Goal: Transaction & Acquisition: Purchase product/service

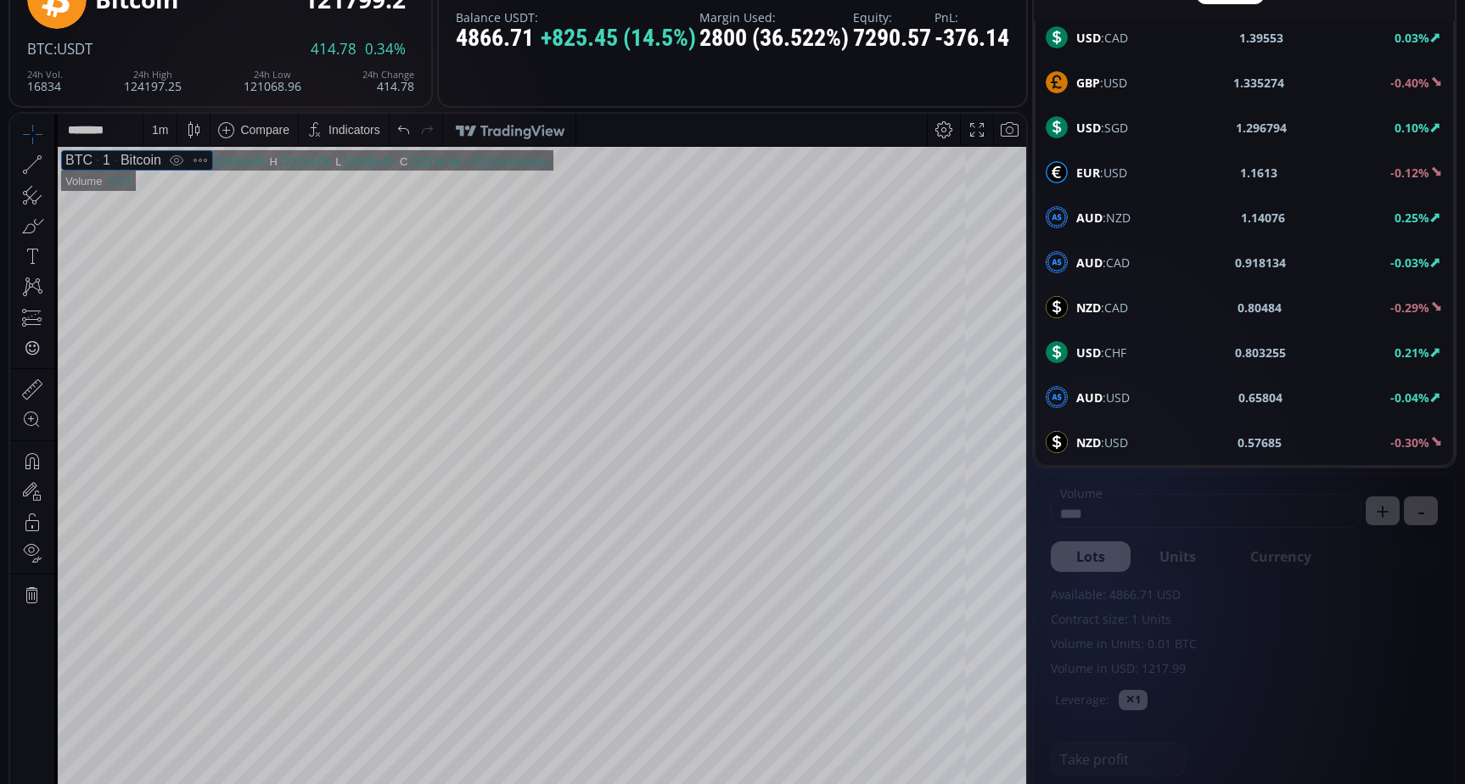
scroll to position [469, 0]
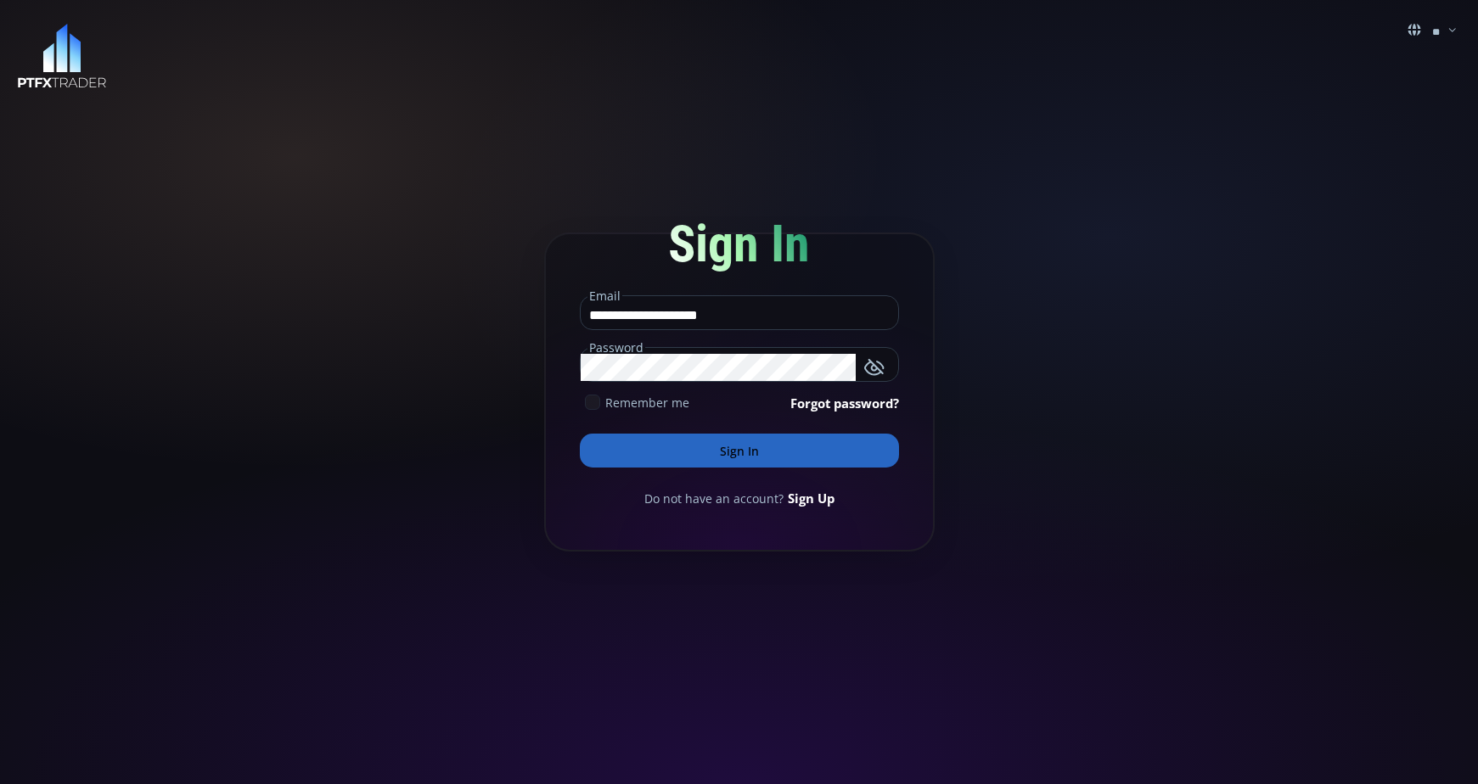
click at [874, 362] on icon "button" at bounding box center [874, 367] width 20 height 20
click at [749, 454] on button "Sign In" at bounding box center [739, 451] width 319 height 34
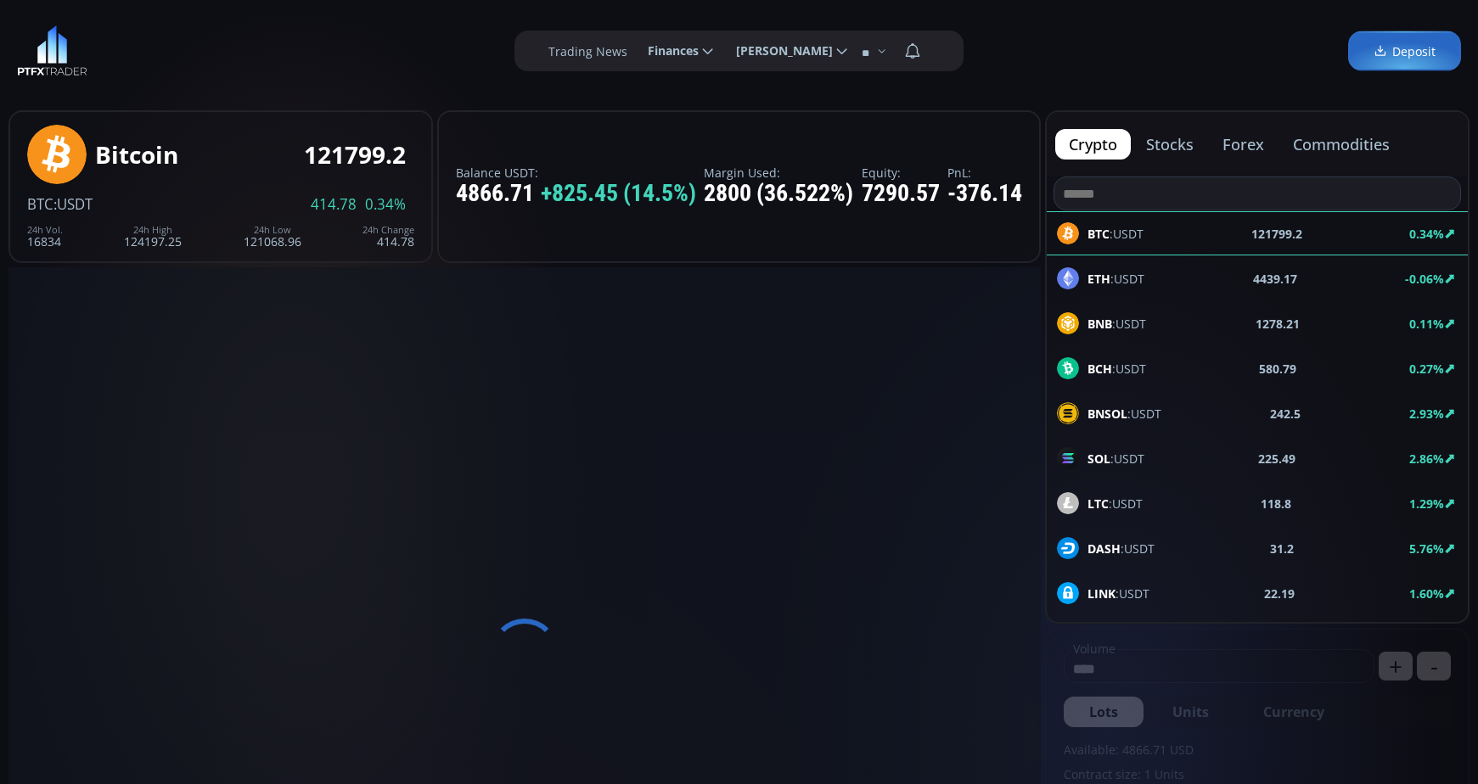
click at [587, 403] on div at bounding box center [524, 652] width 1032 height 771
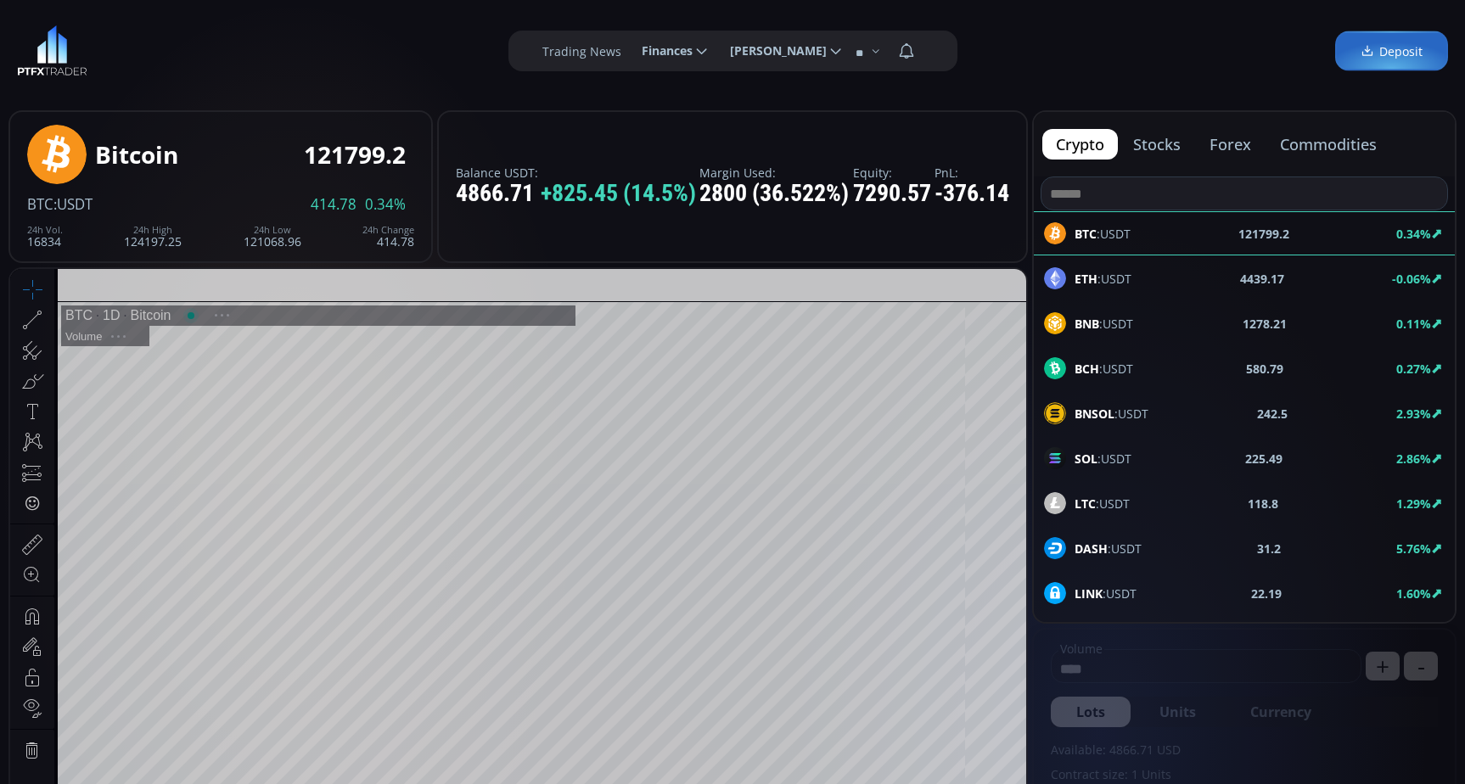
scroll to position [236, 0]
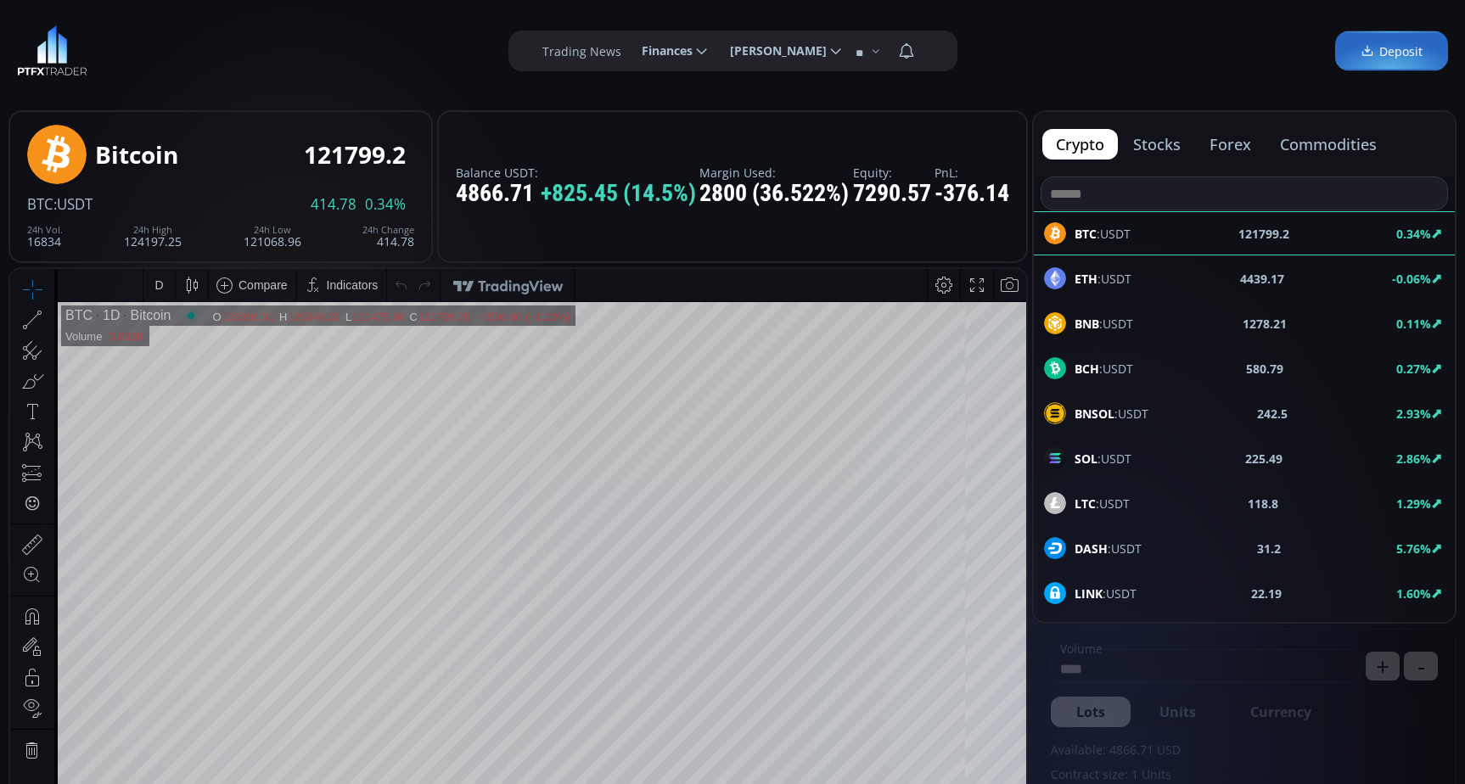
type input "********"
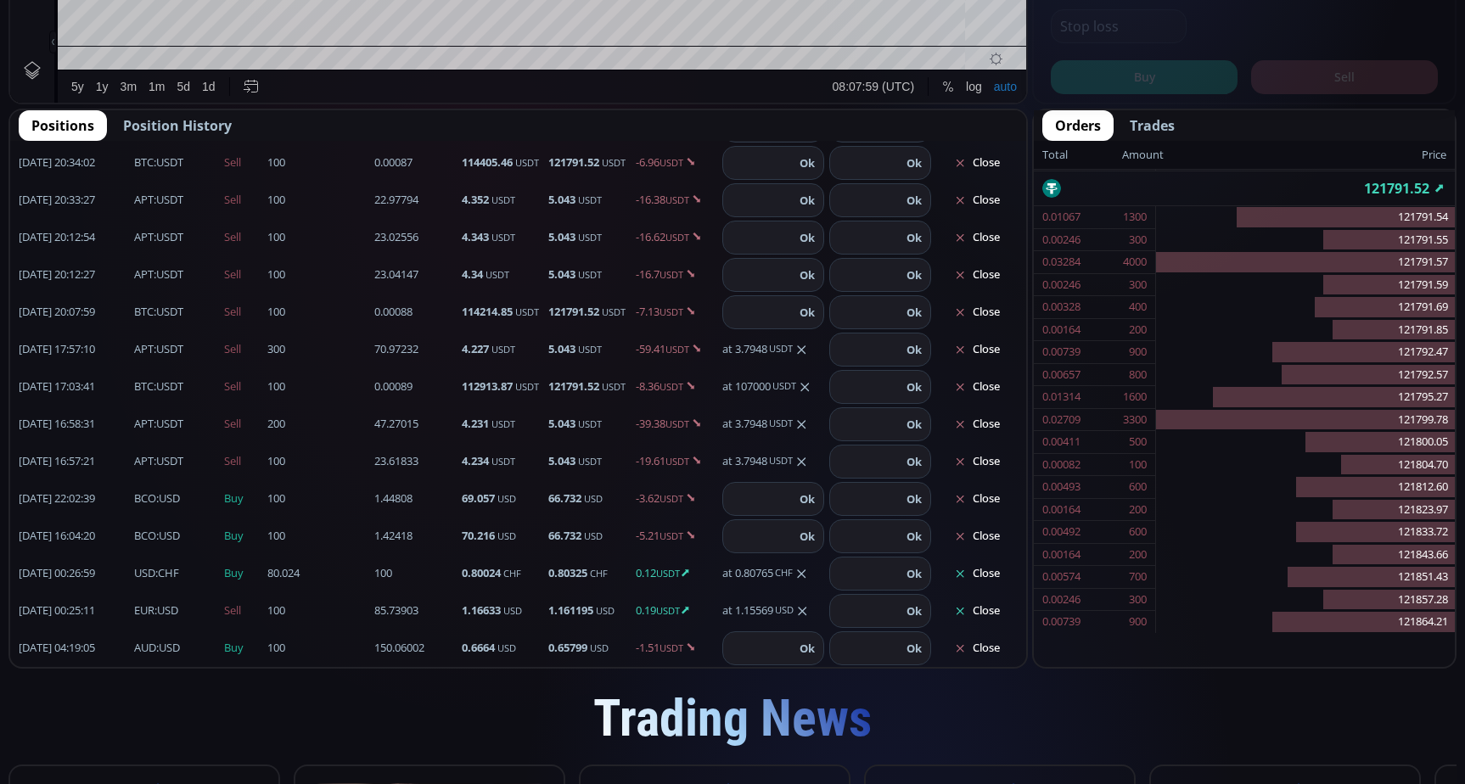
scroll to position [448, 0]
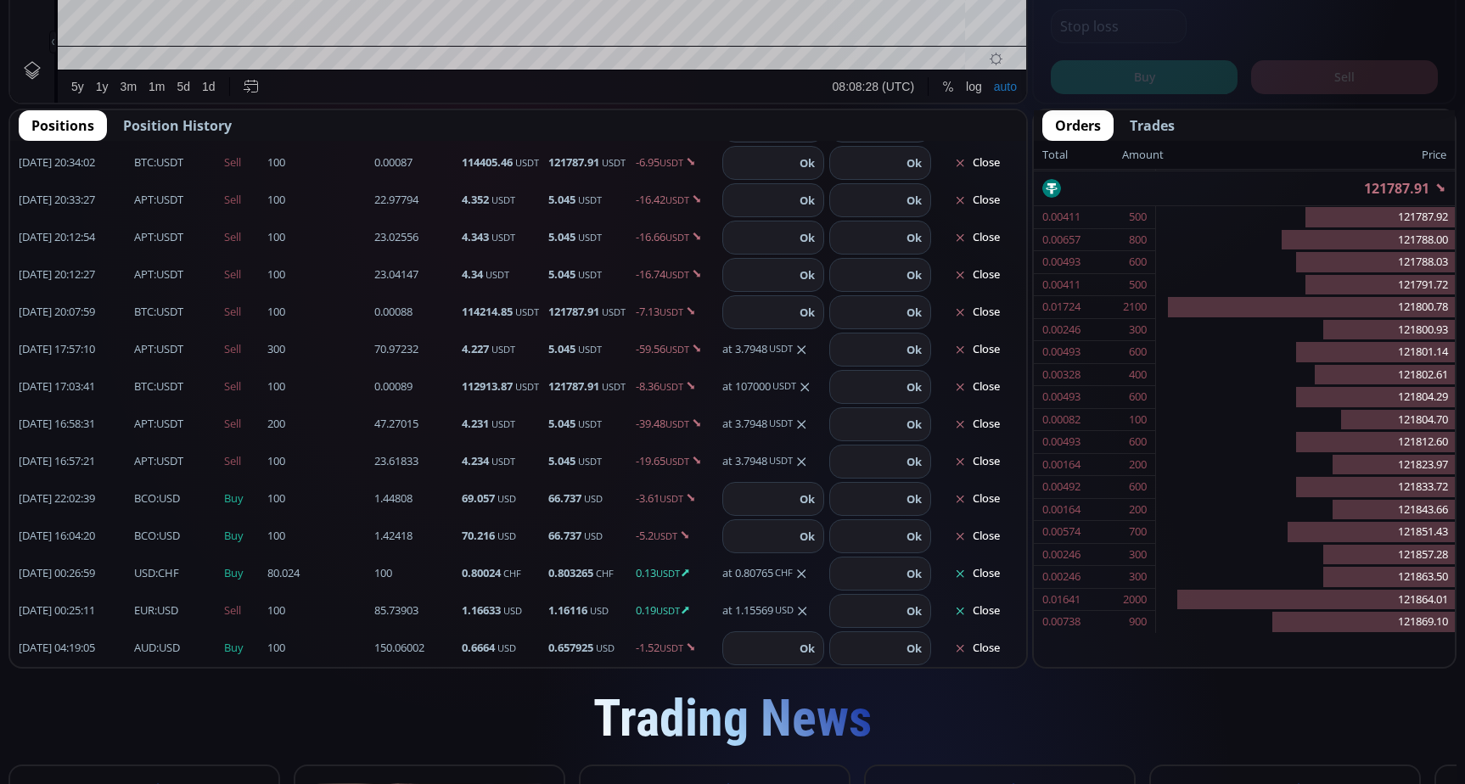
click at [972, 573] on button "Close" at bounding box center [976, 573] width 81 height 27
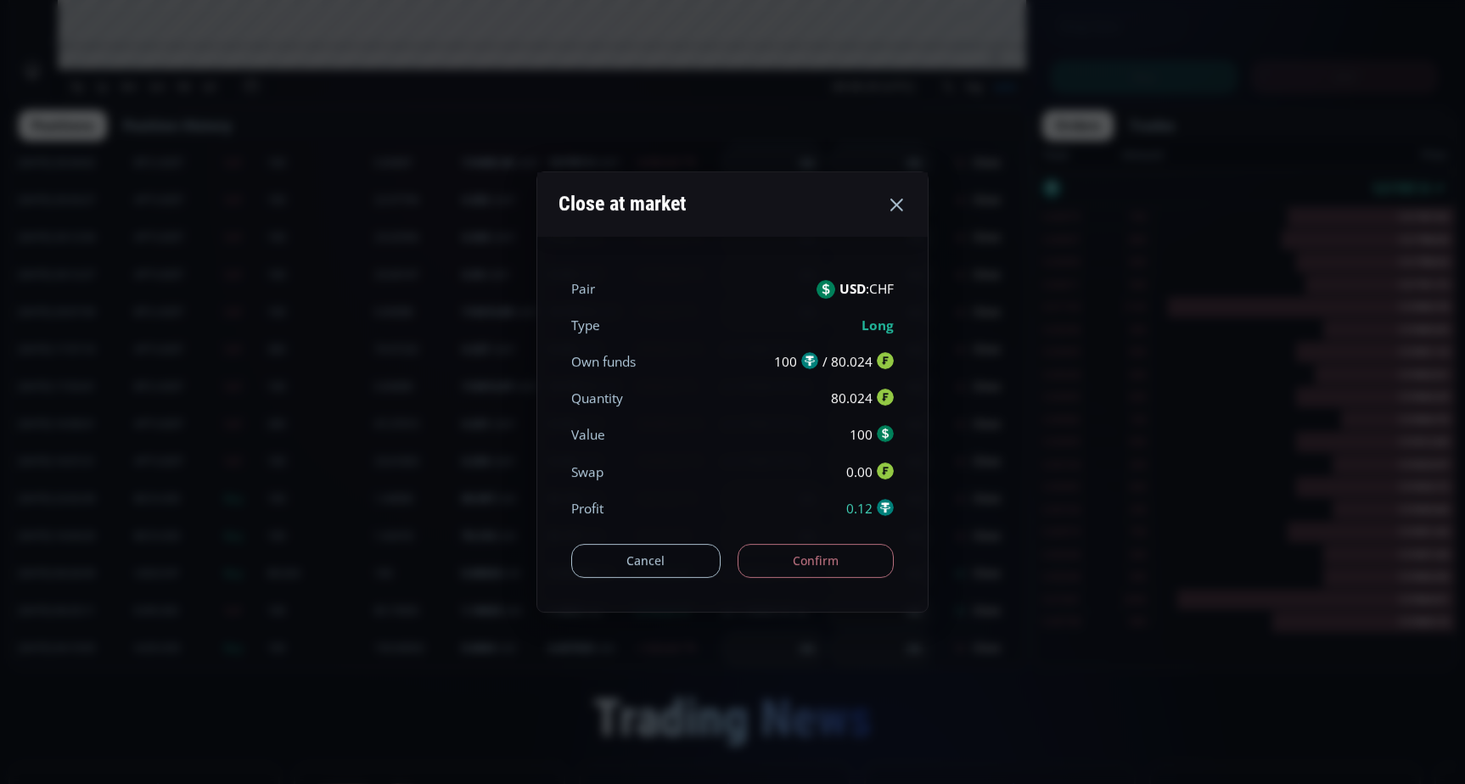
click at [824, 565] on button "Confirm" at bounding box center [816, 561] width 157 height 34
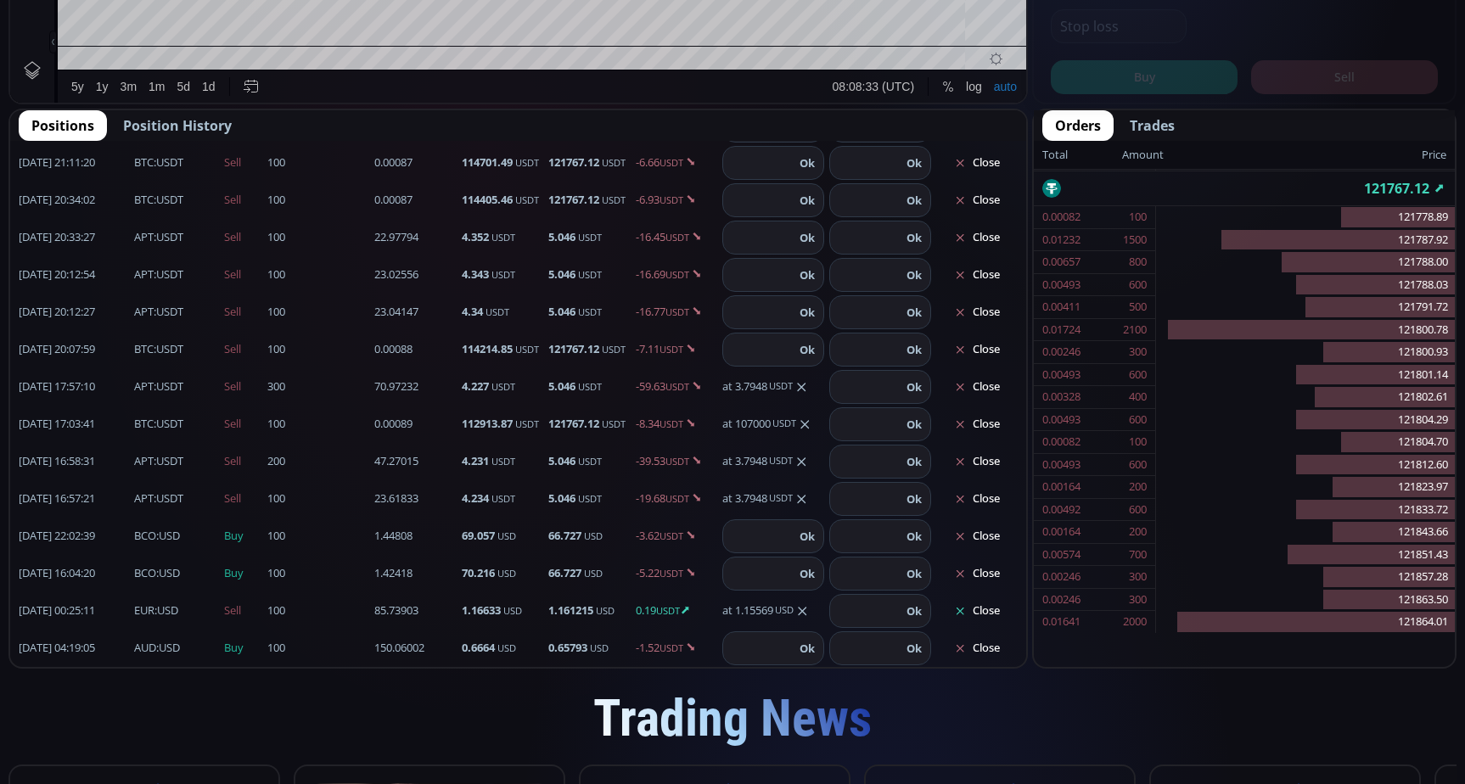
scroll to position [407, 0]
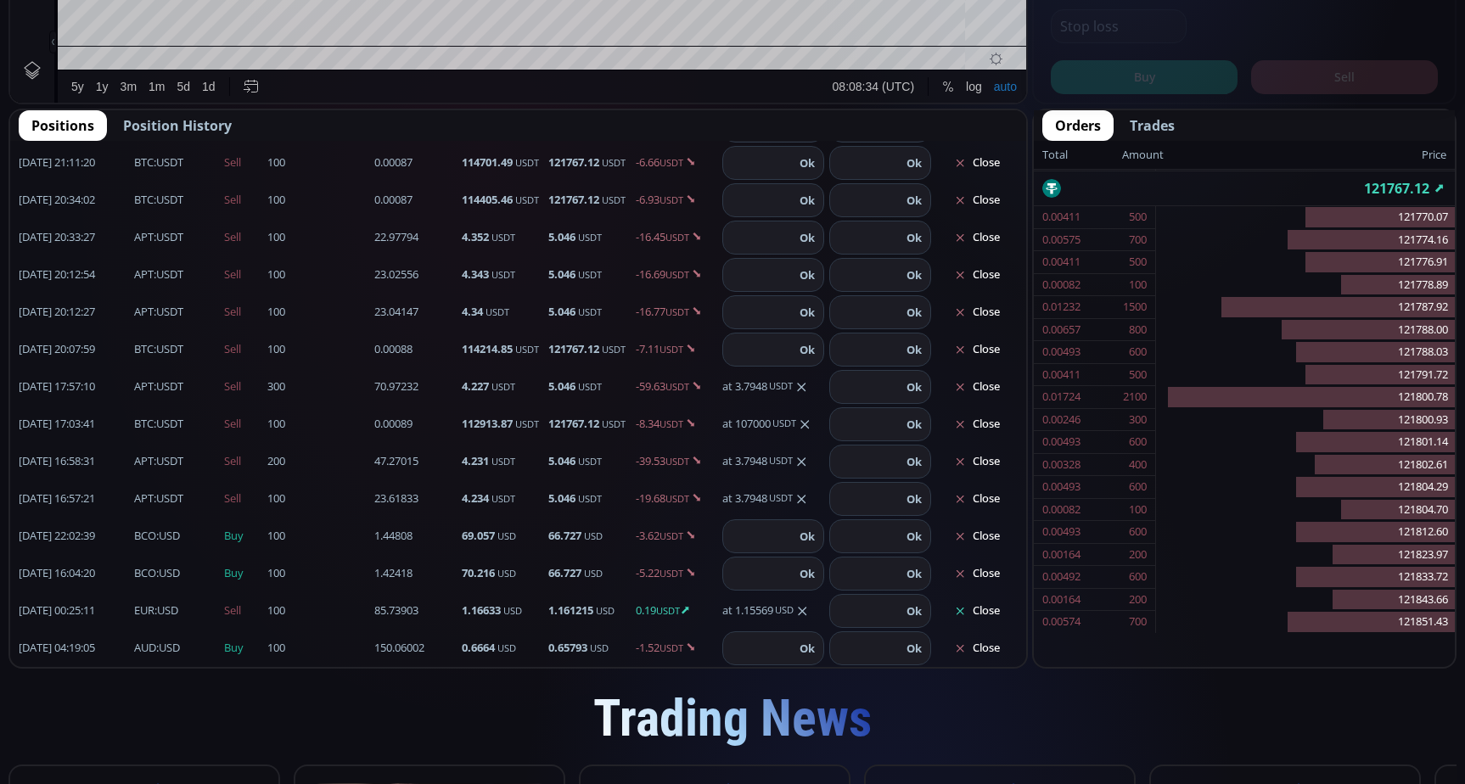
click at [970, 610] on button "Close" at bounding box center [976, 610] width 81 height 27
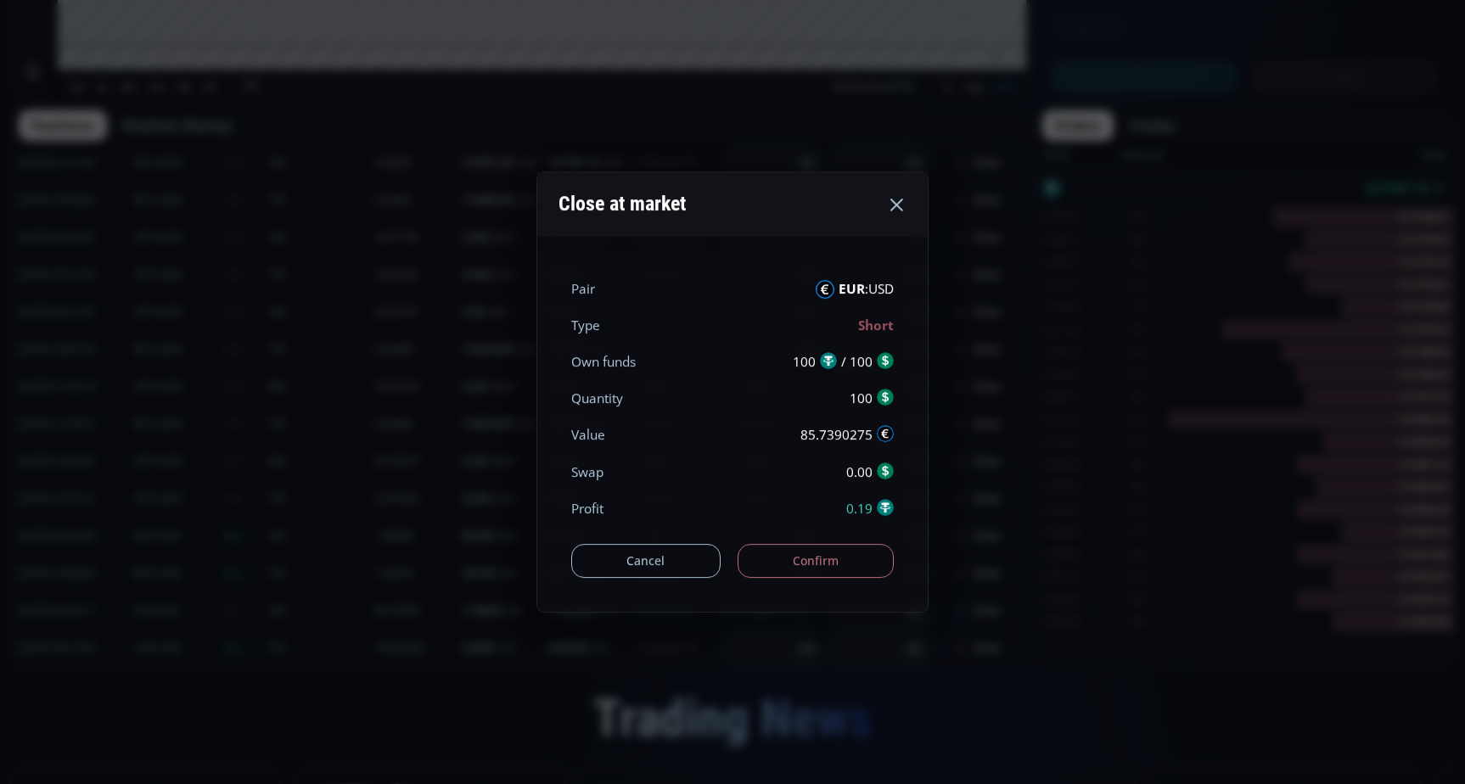
click at [782, 564] on button "Confirm" at bounding box center [816, 561] width 157 height 34
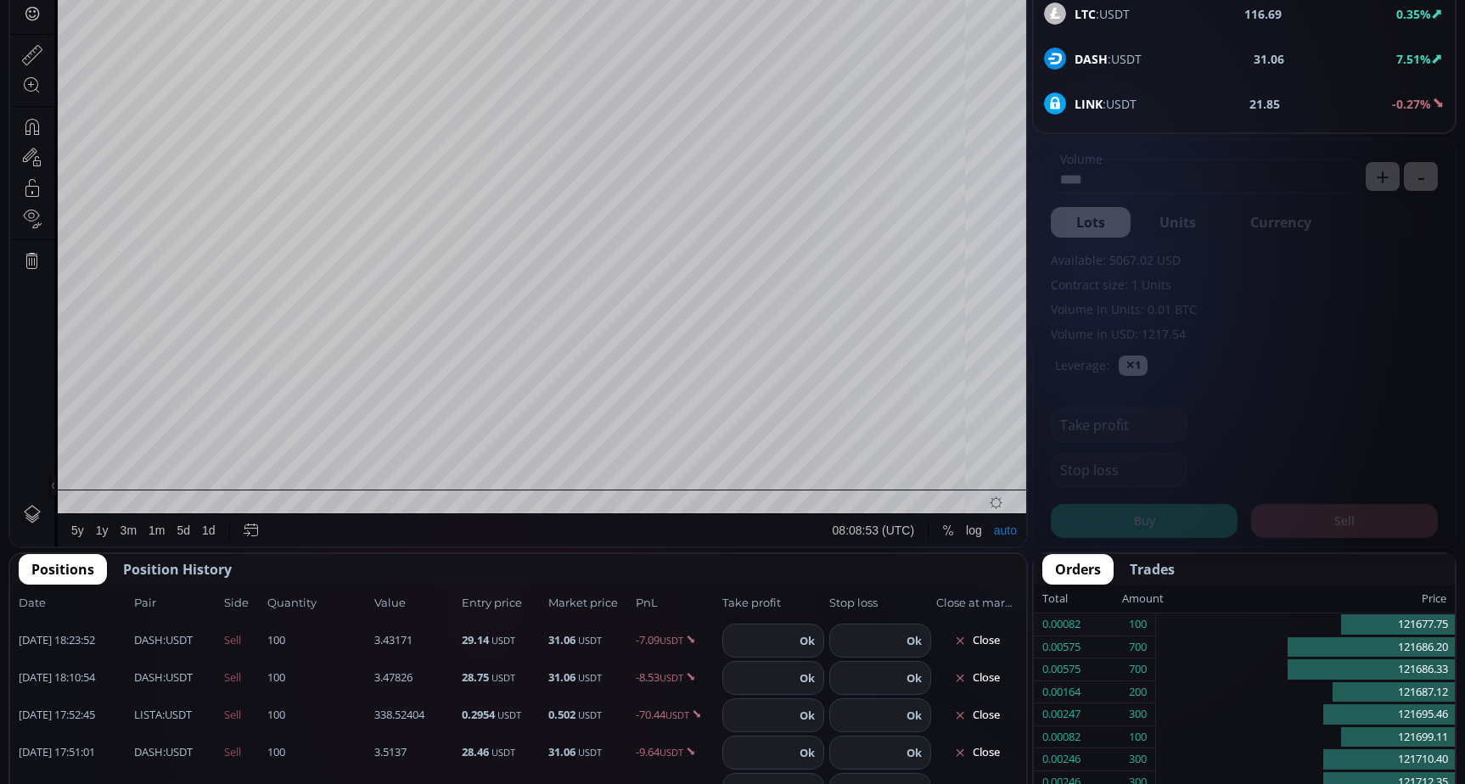
scroll to position [255, 0]
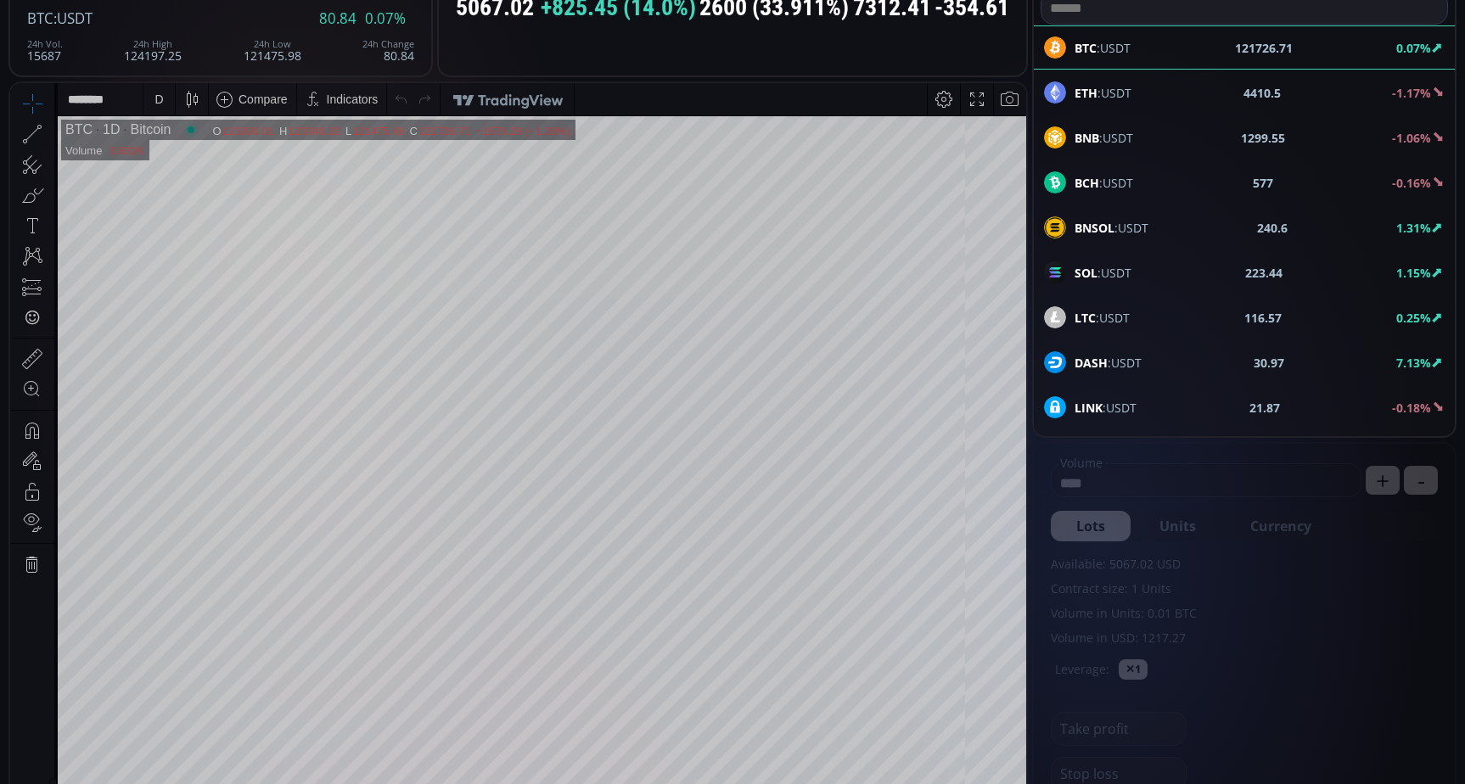
scroll to position [0, 0]
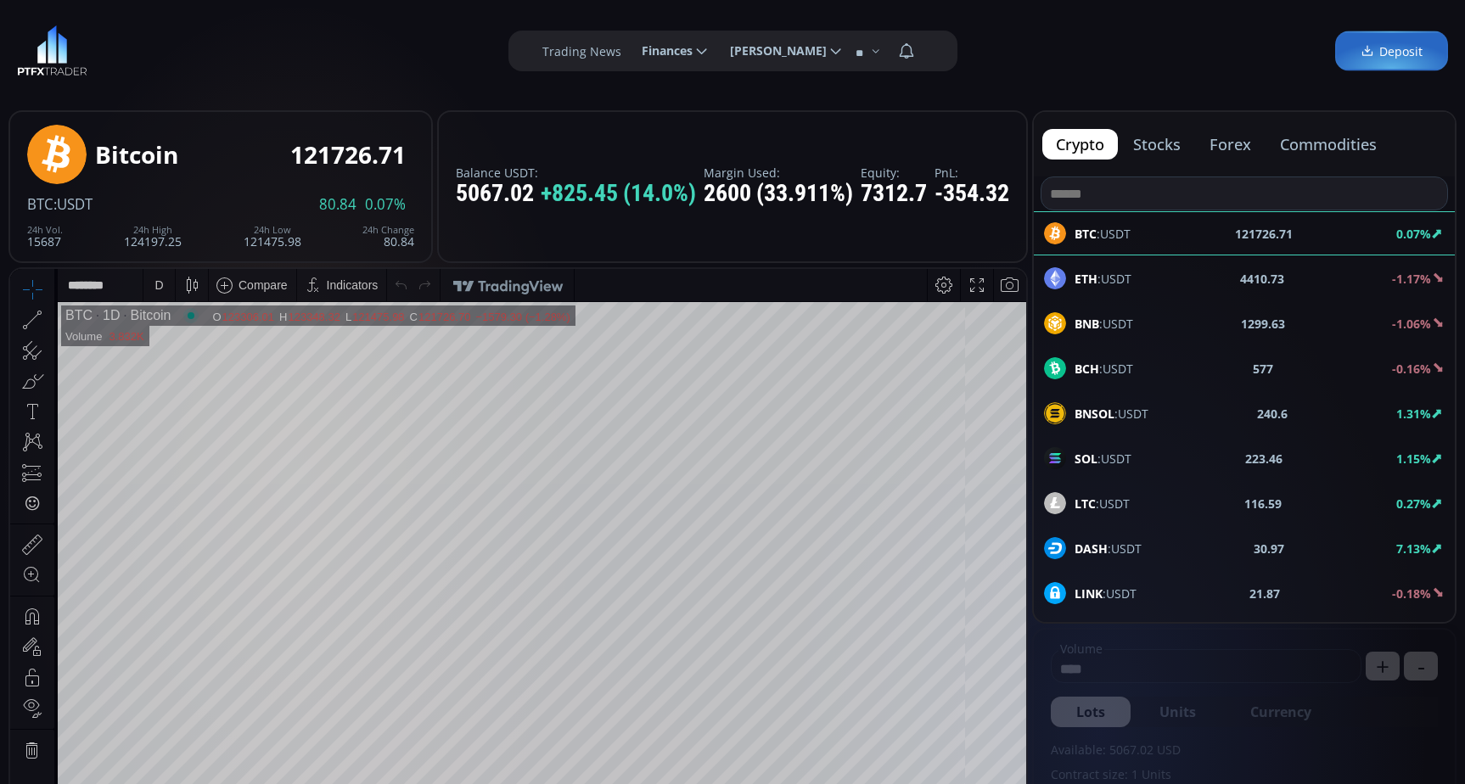
click at [1154, 153] on button "stocks" at bounding box center [1156, 144] width 75 height 31
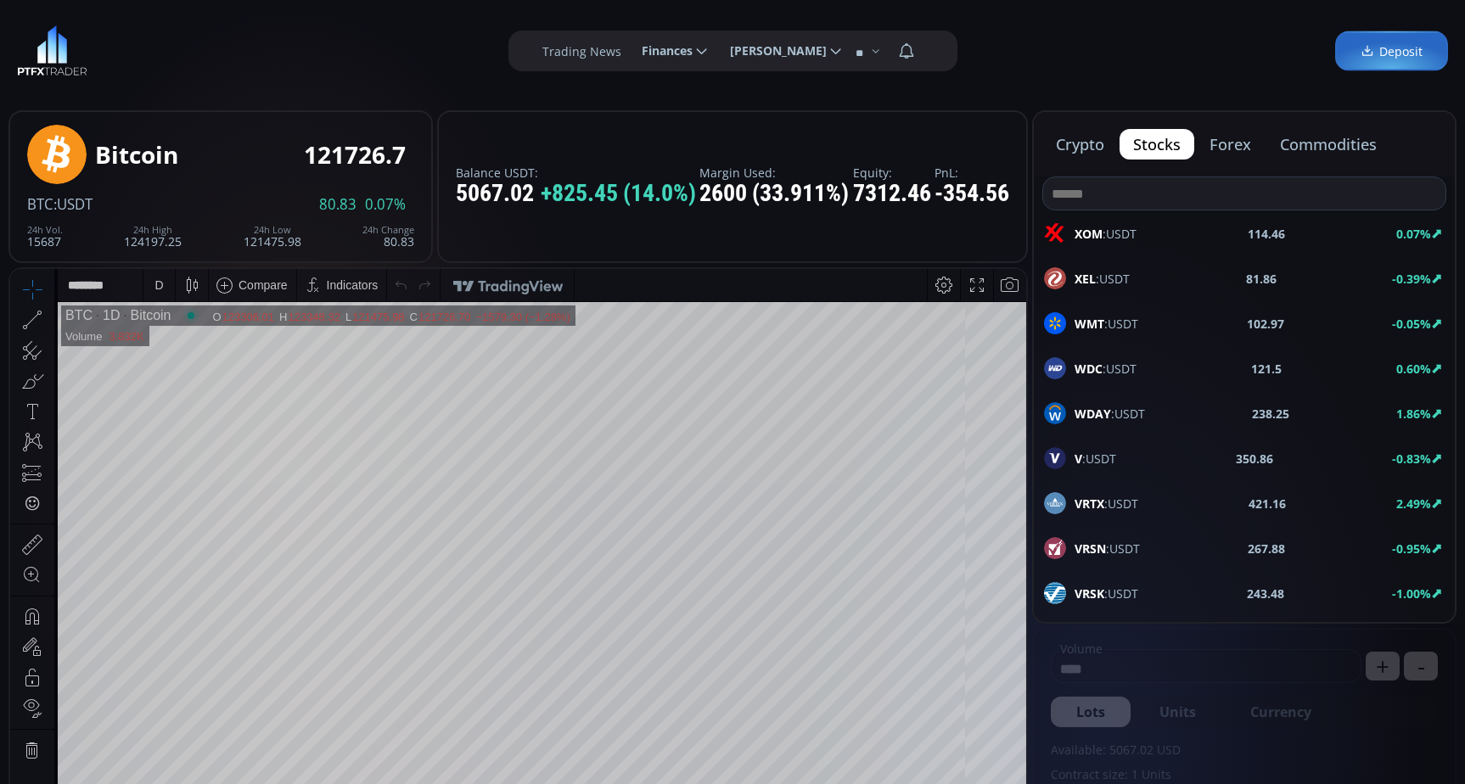
click at [1335, 146] on button "commodities" at bounding box center [1328, 144] width 124 height 31
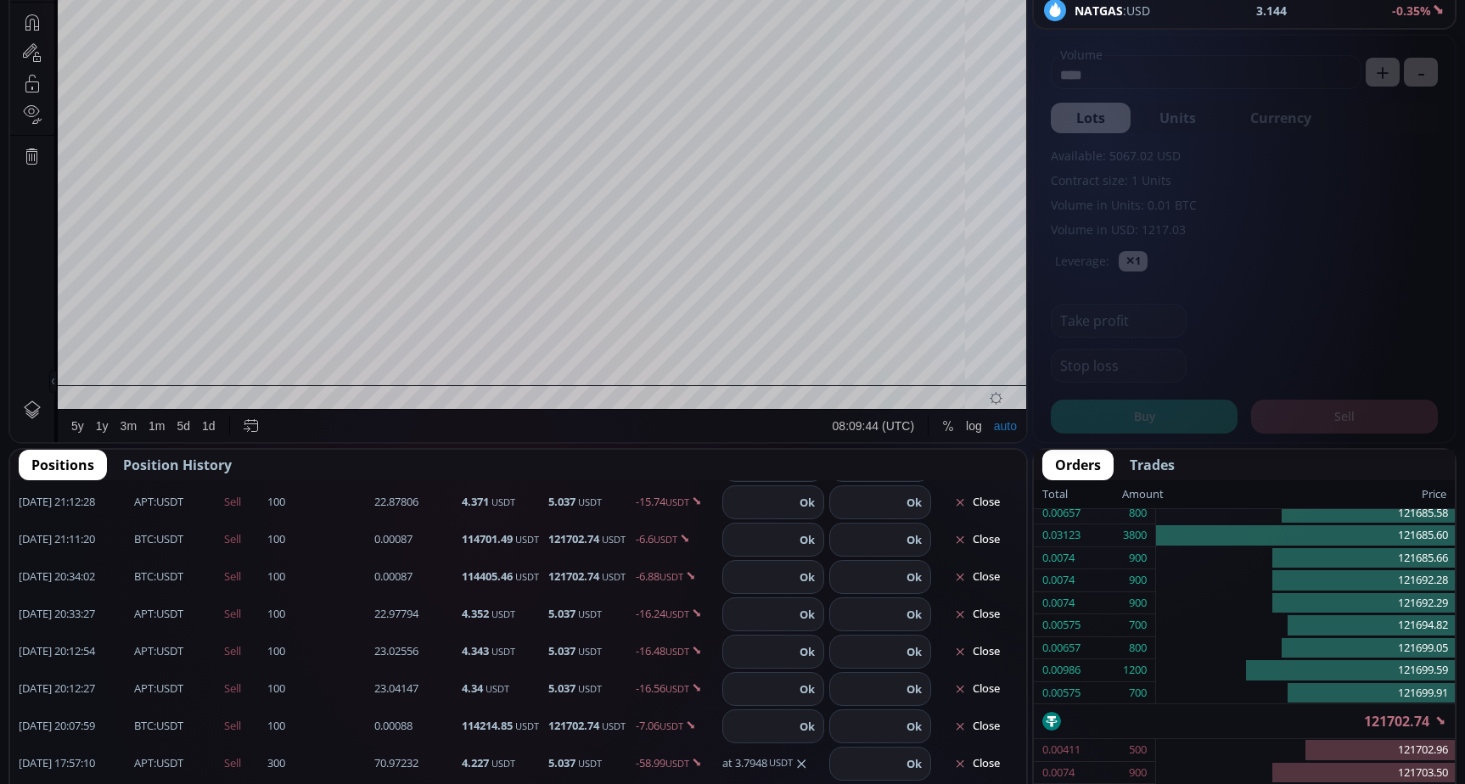
scroll to position [934, 0]
